Goal: Information Seeking & Learning: Learn about a topic

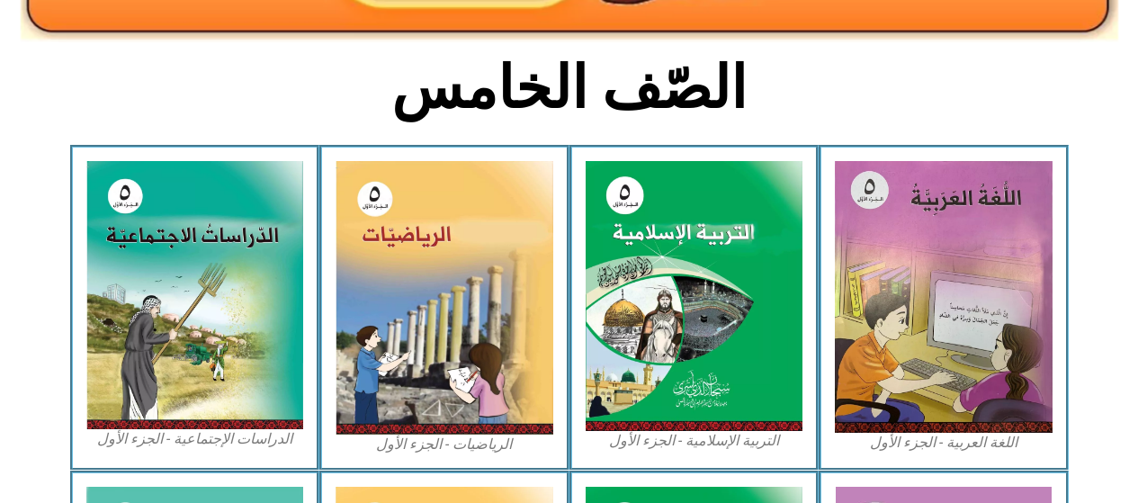
scroll to position [423, 0]
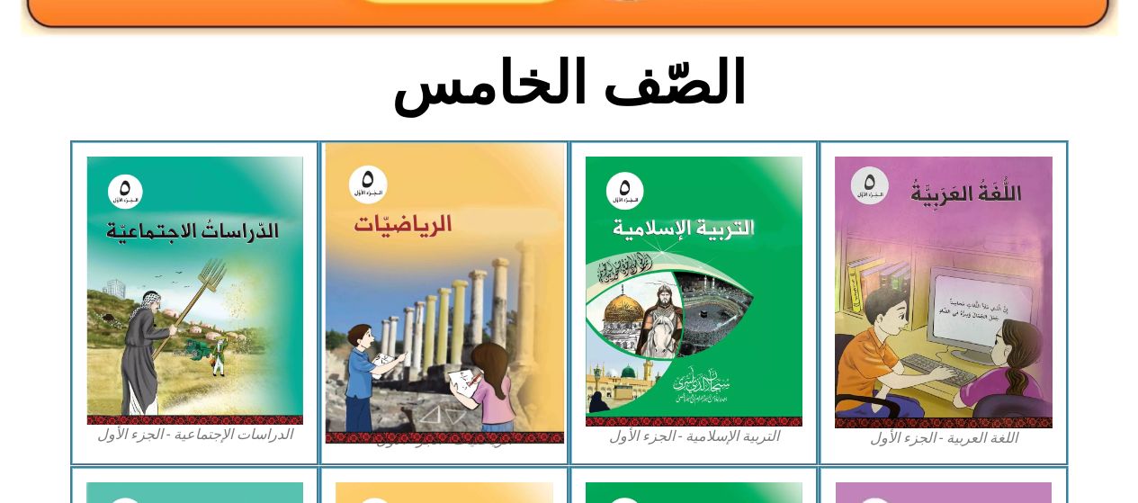
click at [519, 342] on img at bounding box center [444, 293] width 239 height 300
click at [640, 239] on img at bounding box center [695, 292] width 218 height 270
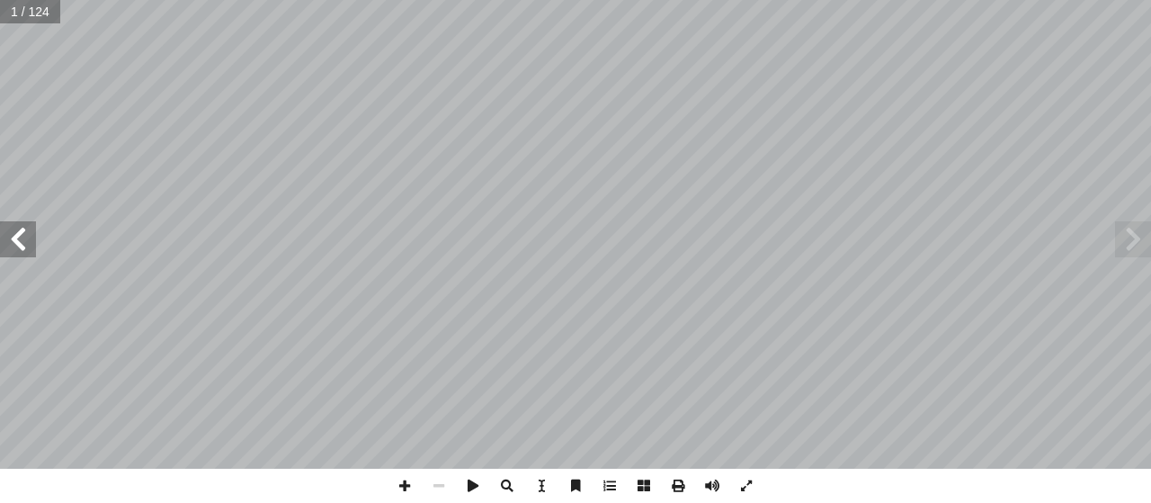
click at [14, 241] on span at bounding box center [18, 239] width 36 height 36
click at [22, 246] on span at bounding box center [18, 239] width 36 height 36
click at [26, 239] on span at bounding box center [18, 239] width 36 height 36
click at [30, 238] on span at bounding box center [18, 239] width 36 height 36
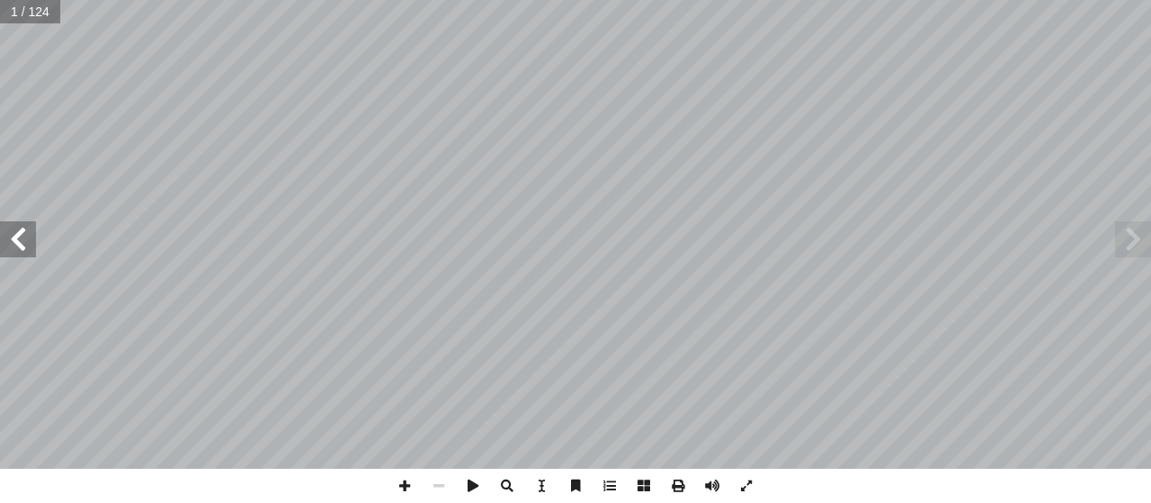
click at [21, 238] on span at bounding box center [18, 239] width 36 height 36
click at [29, 239] on span at bounding box center [18, 239] width 36 height 36
click at [24, 237] on span at bounding box center [18, 239] width 36 height 36
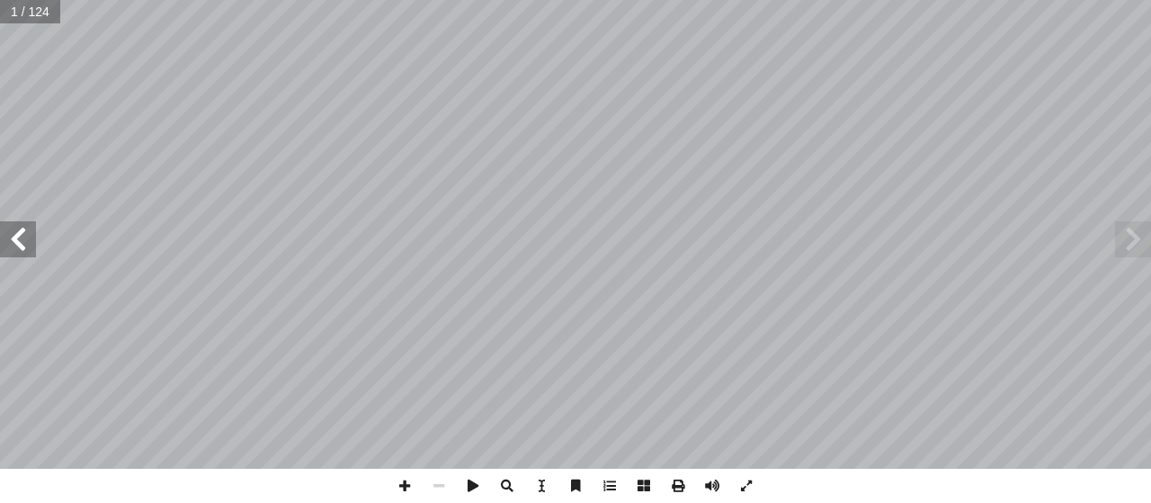
click at [24, 237] on span at bounding box center [18, 239] width 36 height 36
click at [17, 244] on span at bounding box center [18, 239] width 36 height 36
click at [31, 228] on span at bounding box center [18, 239] width 36 height 36
click at [33, 228] on span at bounding box center [18, 239] width 36 height 36
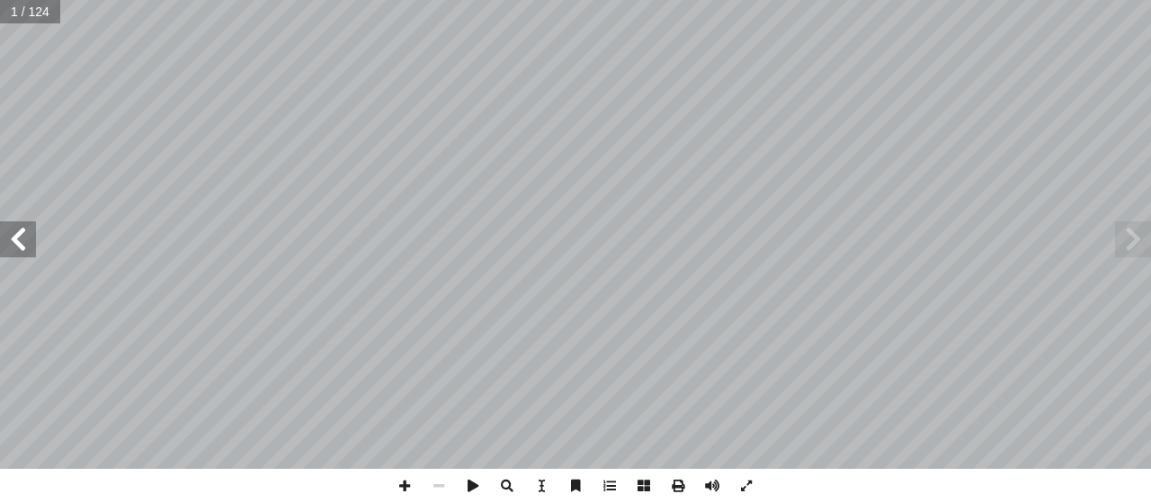
click at [31, 230] on span at bounding box center [18, 239] width 36 height 36
click at [29, 238] on span at bounding box center [18, 239] width 36 height 36
click at [21, 236] on span at bounding box center [18, 239] width 36 height 36
click at [20, 226] on span at bounding box center [18, 239] width 36 height 36
click at [10, 241] on span at bounding box center [18, 239] width 36 height 36
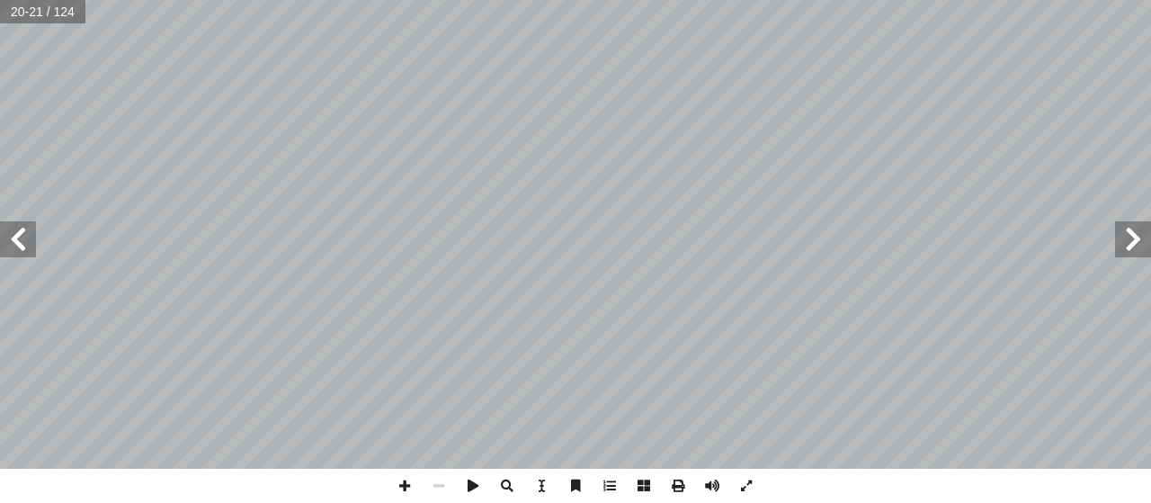
click at [28, 240] on span at bounding box center [18, 239] width 36 height 36
click at [18, 238] on span at bounding box center [18, 239] width 36 height 36
click at [33, 234] on span at bounding box center [18, 239] width 36 height 36
click at [28, 237] on span at bounding box center [18, 239] width 36 height 36
click at [24, 239] on span at bounding box center [18, 239] width 36 height 36
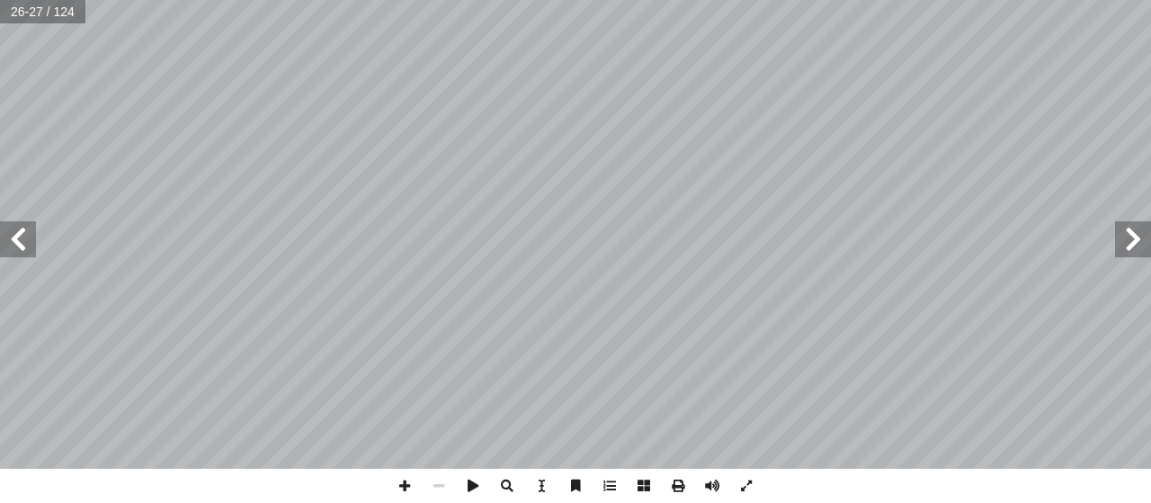
click at [14, 241] on span at bounding box center [18, 239] width 36 height 36
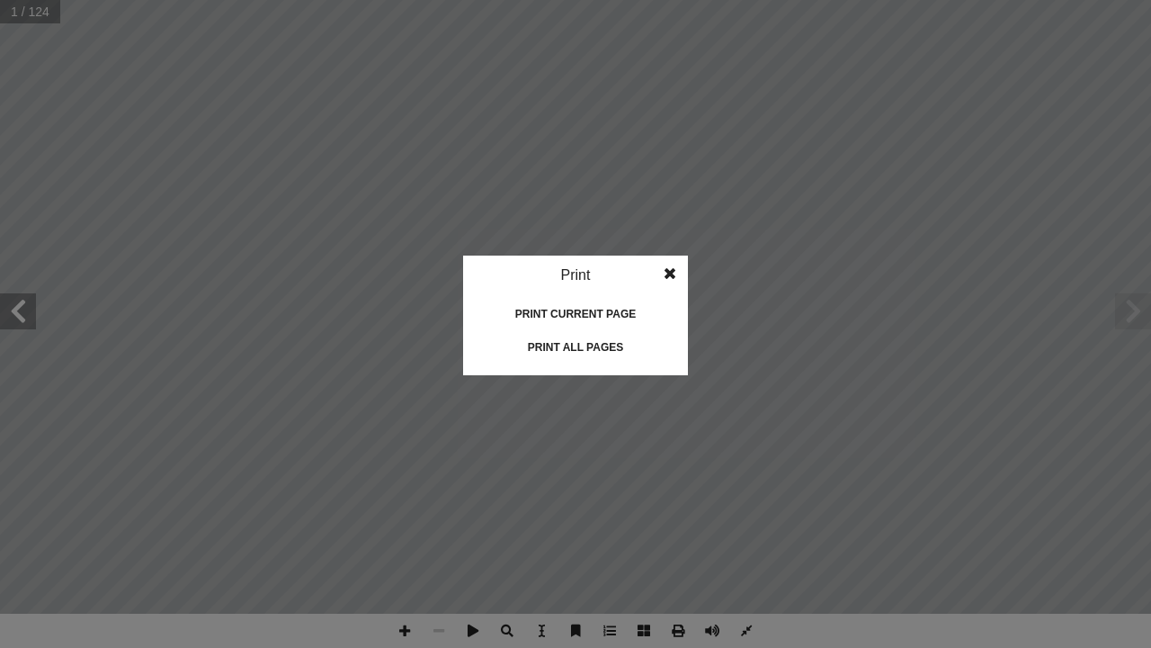
click at [570, 255] on div "Print" at bounding box center [575, 275] width 225 height 40
click at [585, 280] on div "Print" at bounding box center [575, 275] width 225 height 40
